Goal: Download file/media

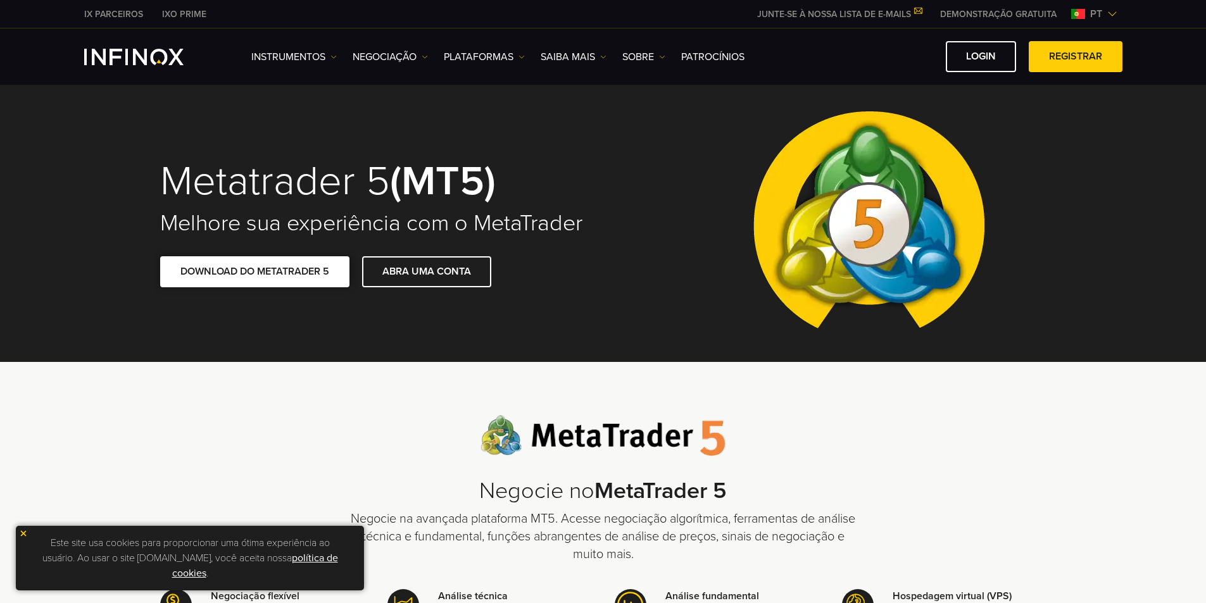
click at [274, 269] on link "DOWNLOAD DO METATRADER 5" at bounding box center [254, 271] width 189 height 31
click at [25, 531] on img at bounding box center [23, 533] width 9 height 9
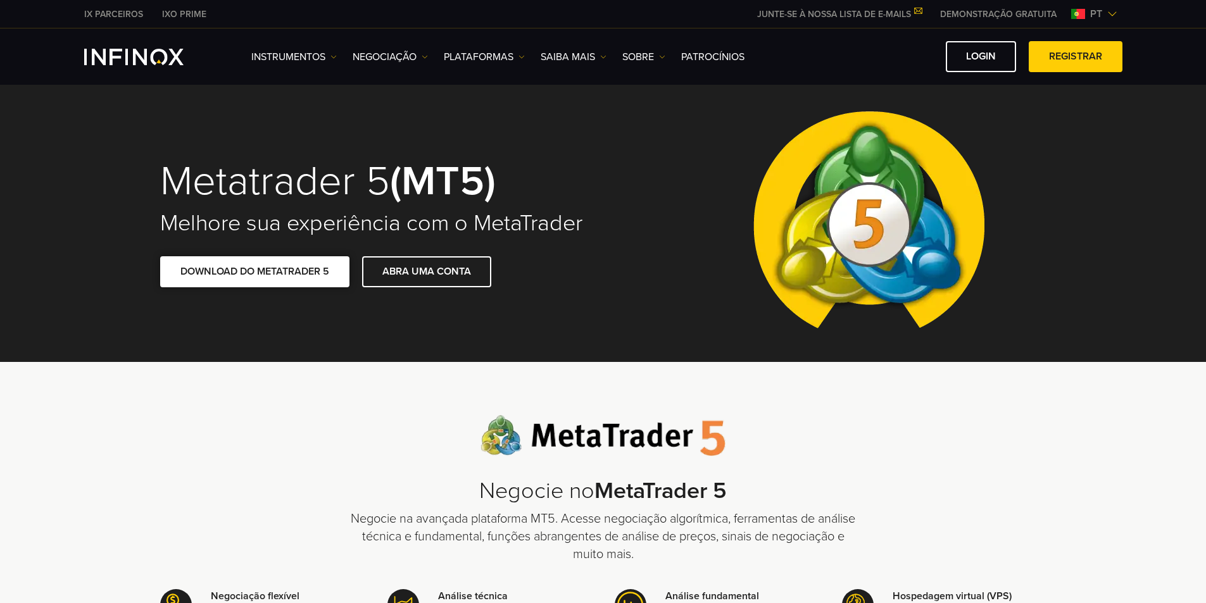
click at [265, 269] on link "DOWNLOAD DO METATRADER 5" at bounding box center [254, 271] width 189 height 31
